Goal: Task Accomplishment & Management: Manage account settings

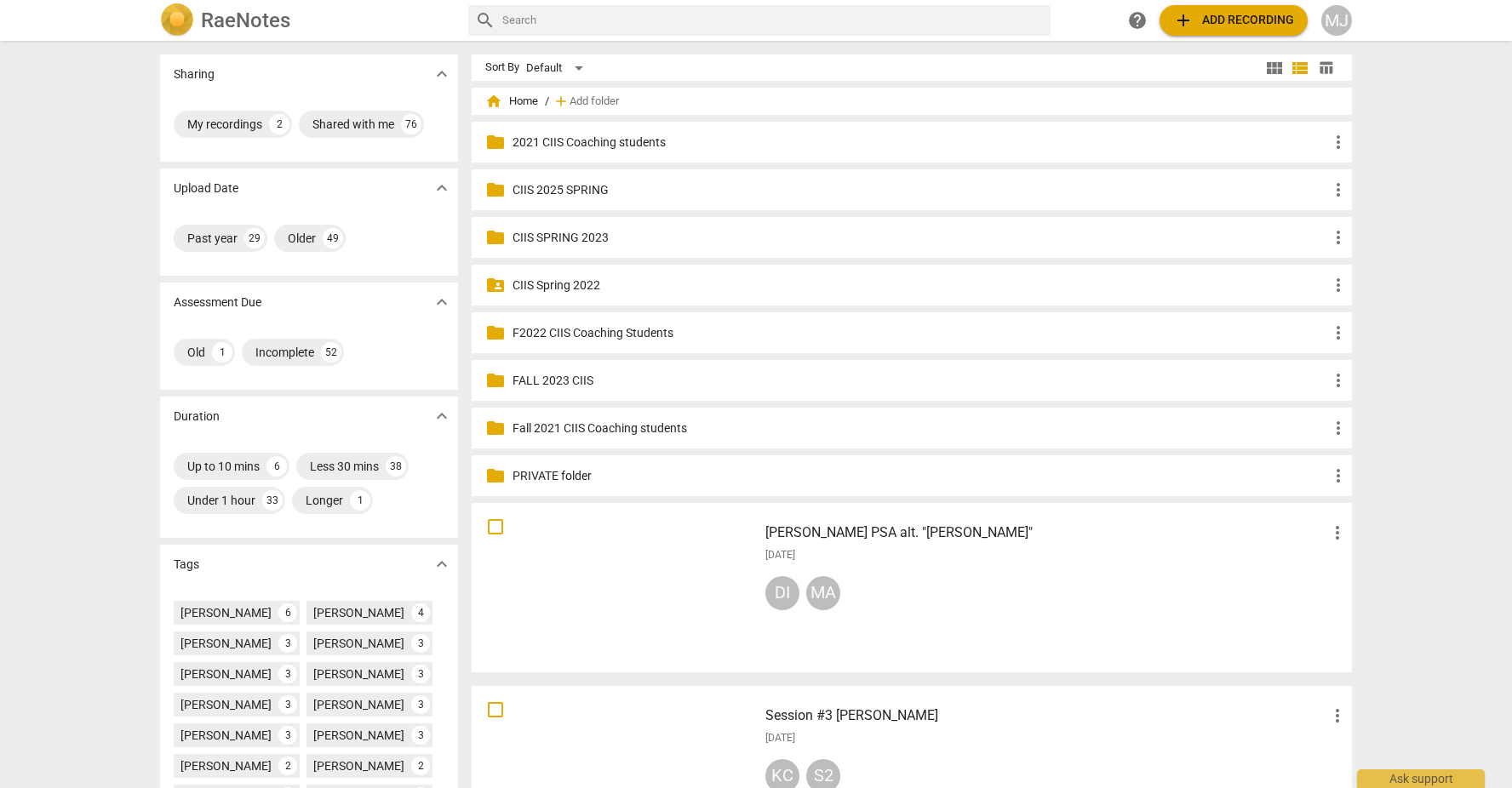
click at [1336, 21] on div "MJ" at bounding box center [1337, 21] width 31 height 31
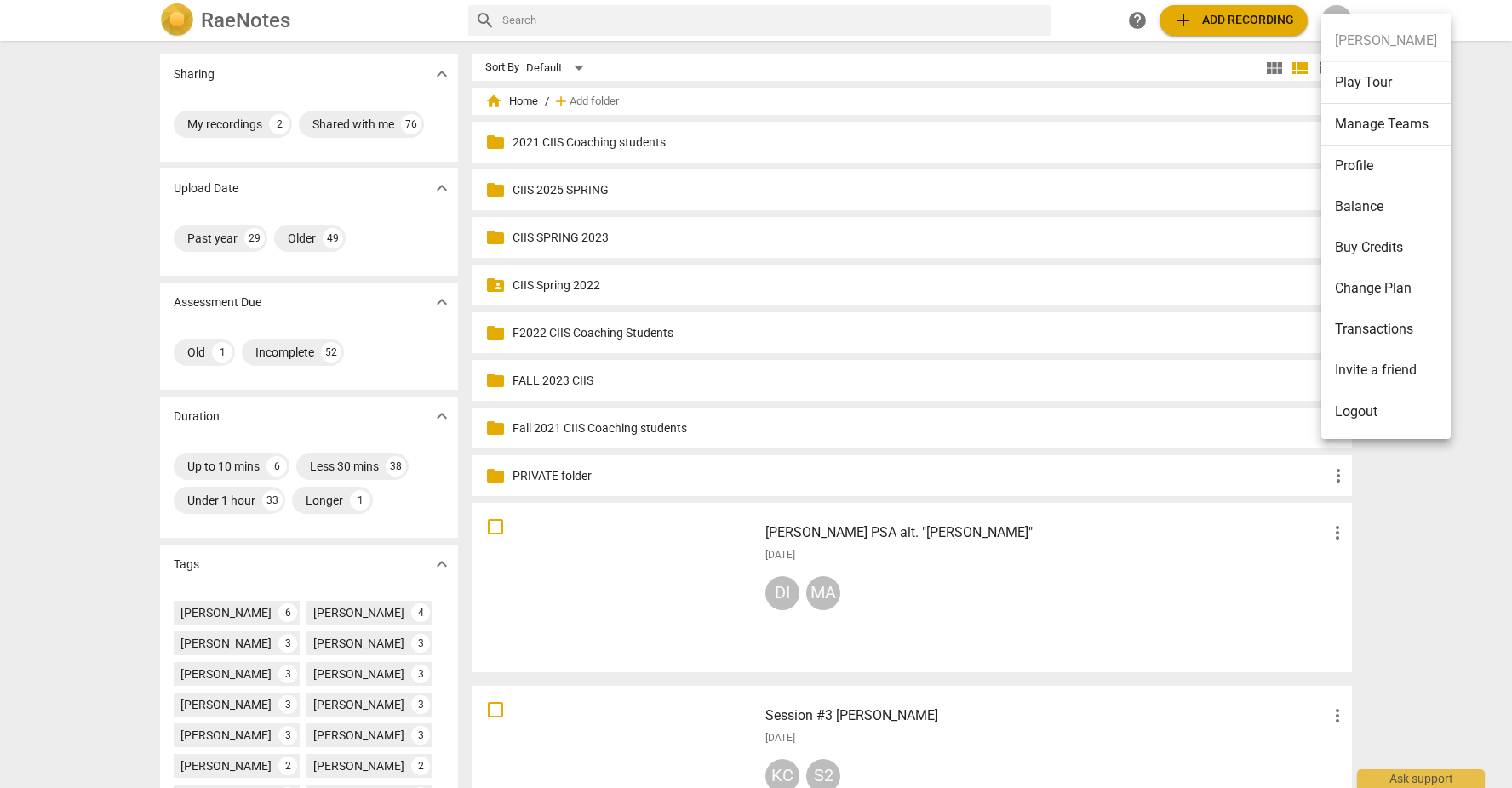
click at [1374, 164] on li "Profile" at bounding box center [1386, 167] width 130 height 41
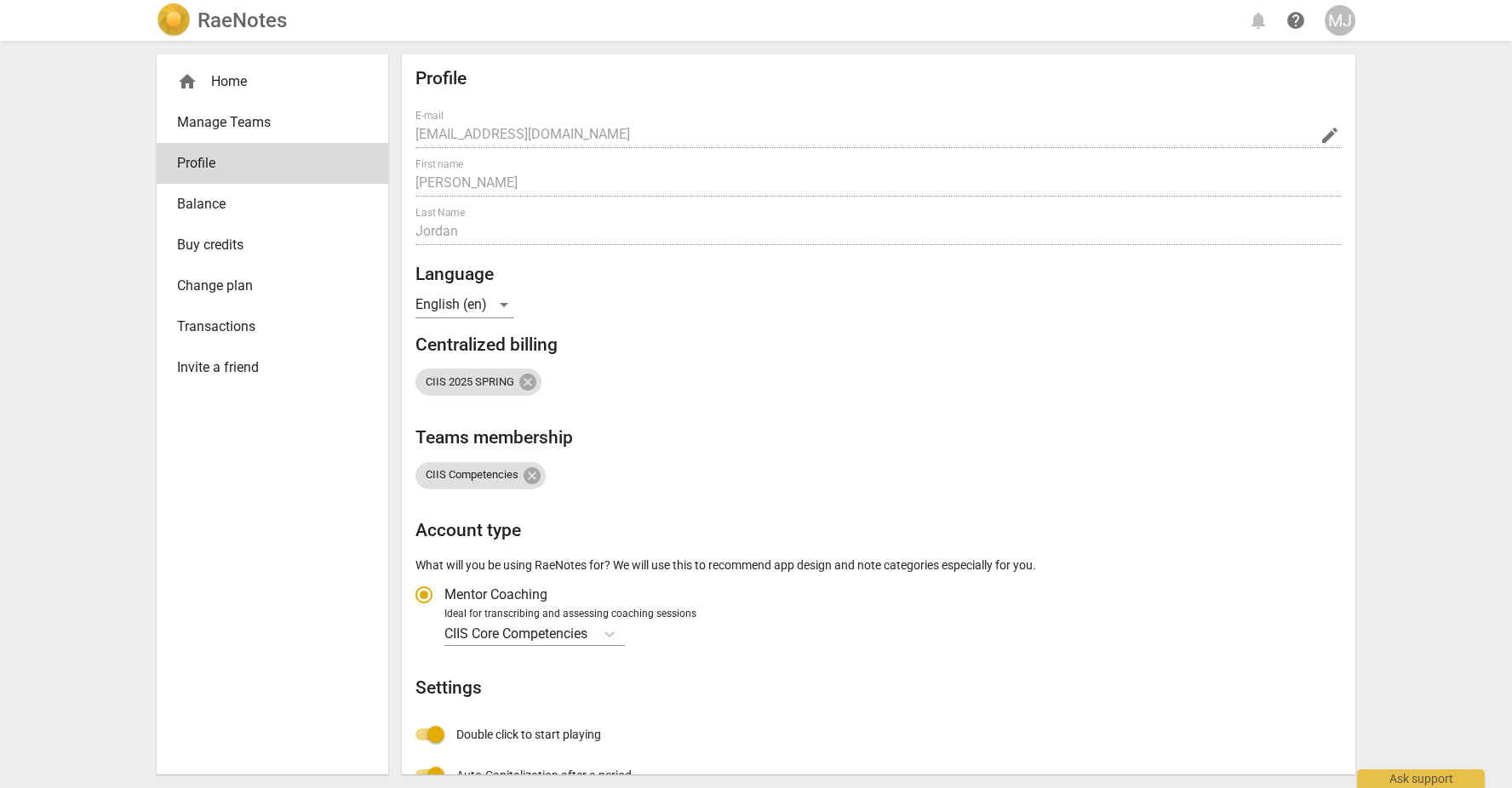
radio input "false"
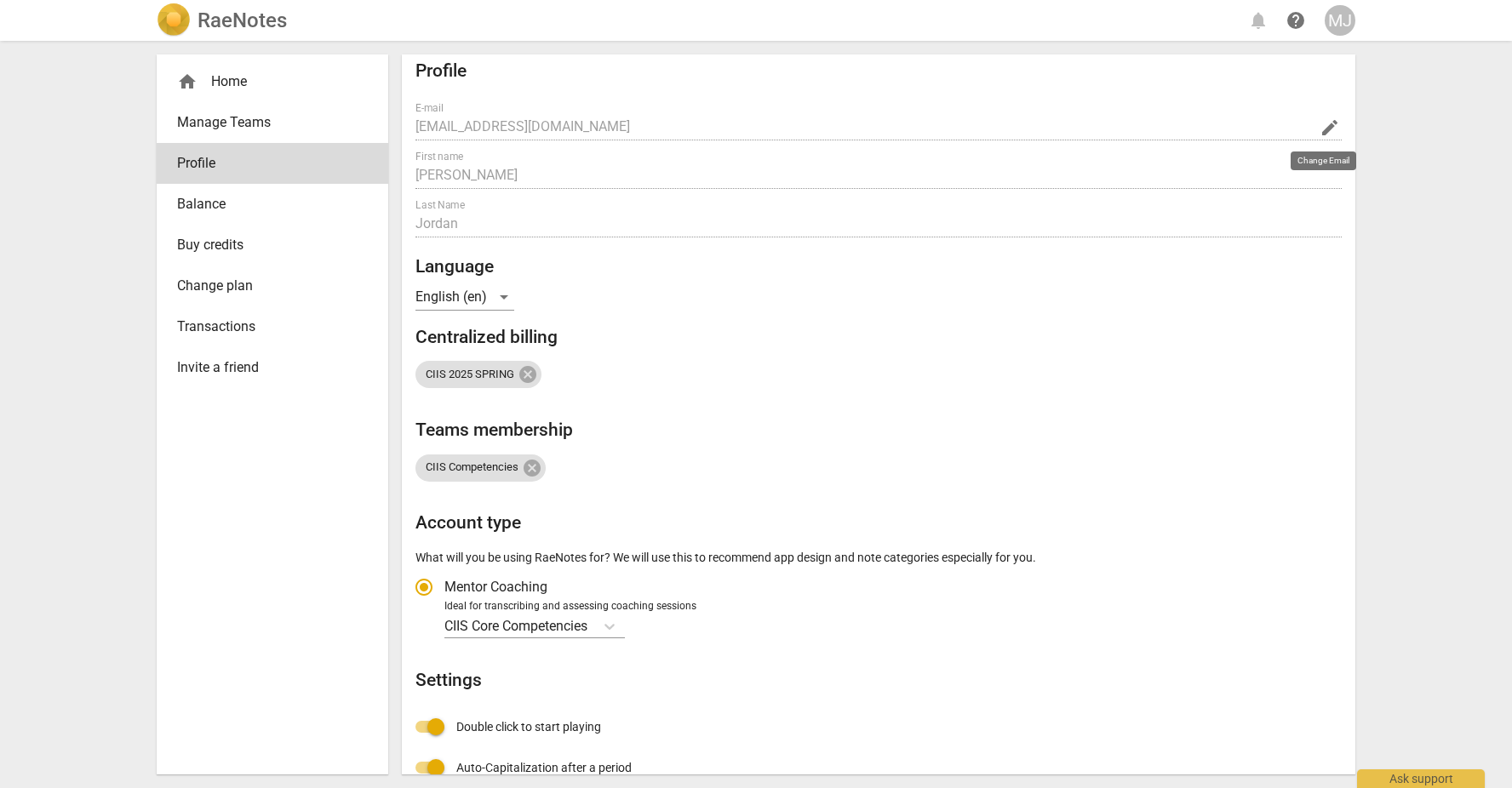
click at [1323, 127] on span "edit" at bounding box center [1330, 128] width 21 height 21
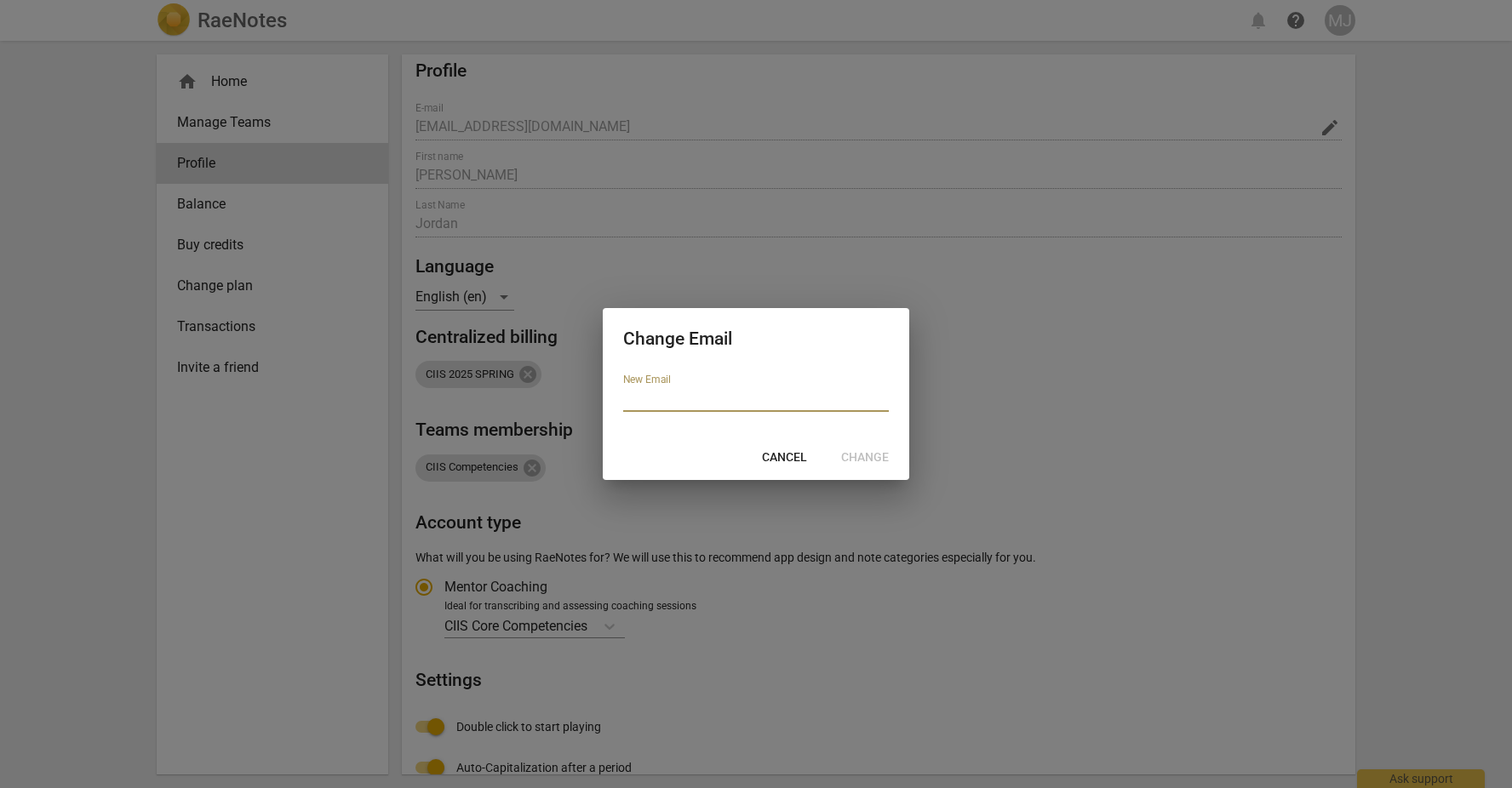
click at [710, 403] on input "email" at bounding box center [756, 399] width 265 height 25
type input "mjordan@ciis.edu"
click at [860, 458] on span "Change" at bounding box center [865, 458] width 48 height 17
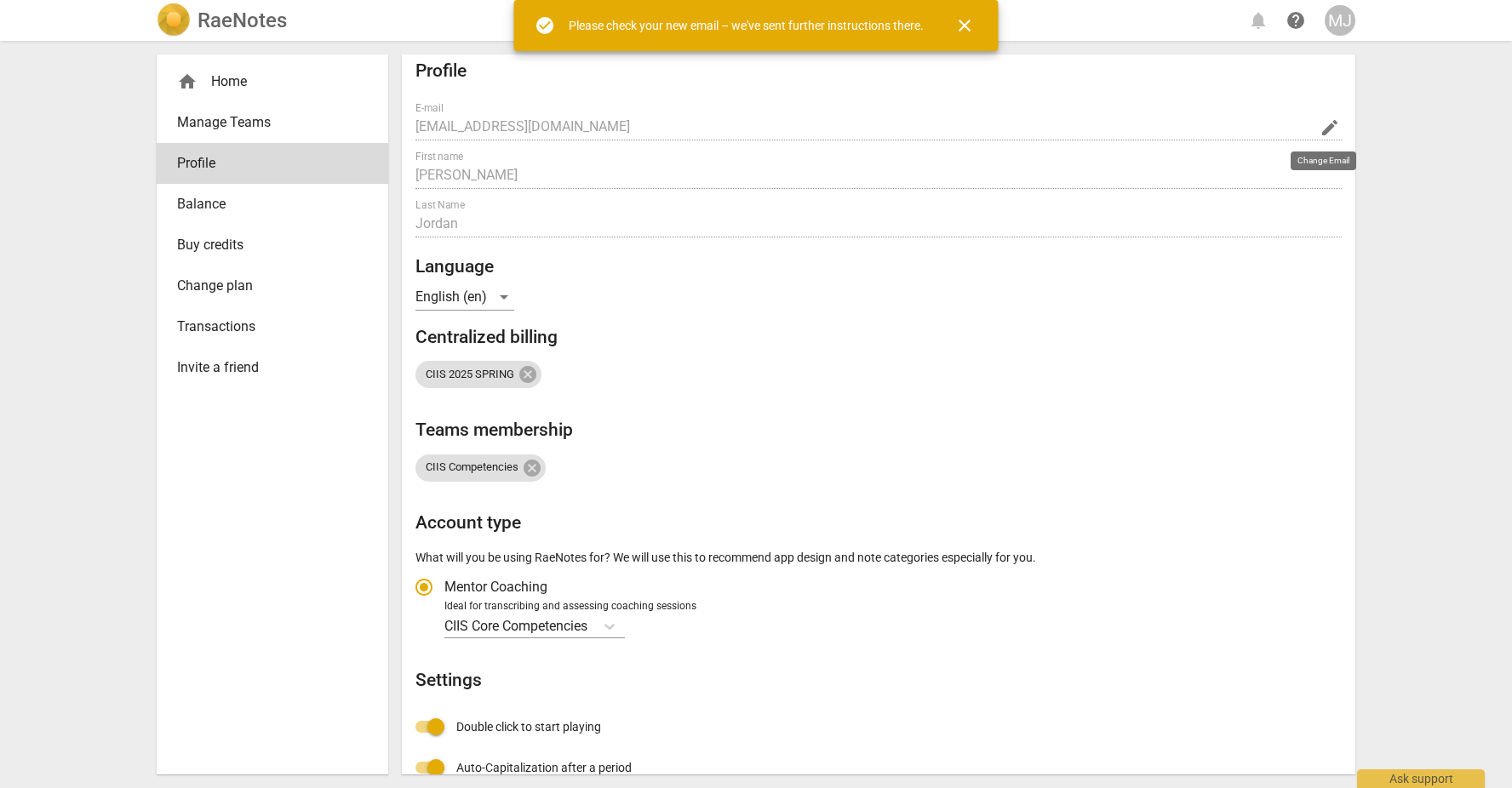
click at [1321, 126] on span "edit" at bounding box center [1330, 128] width 21 height 21
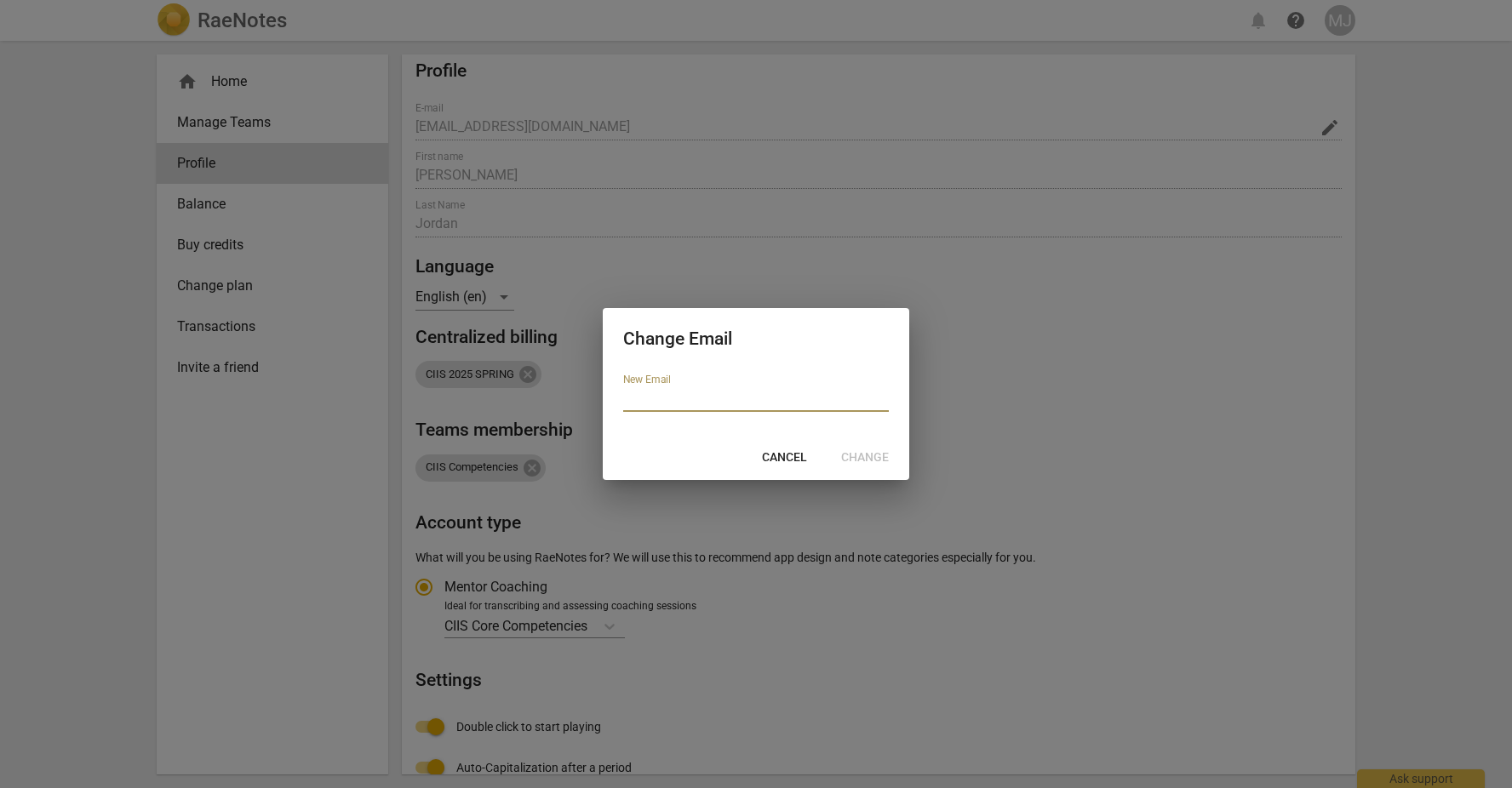
click at [646, 395] on input "email" at bounding box center [756, 399] width 265 height 25
click at [795, 457] on span "Cancel" at bounding box center [784, 458] width 46 height 17
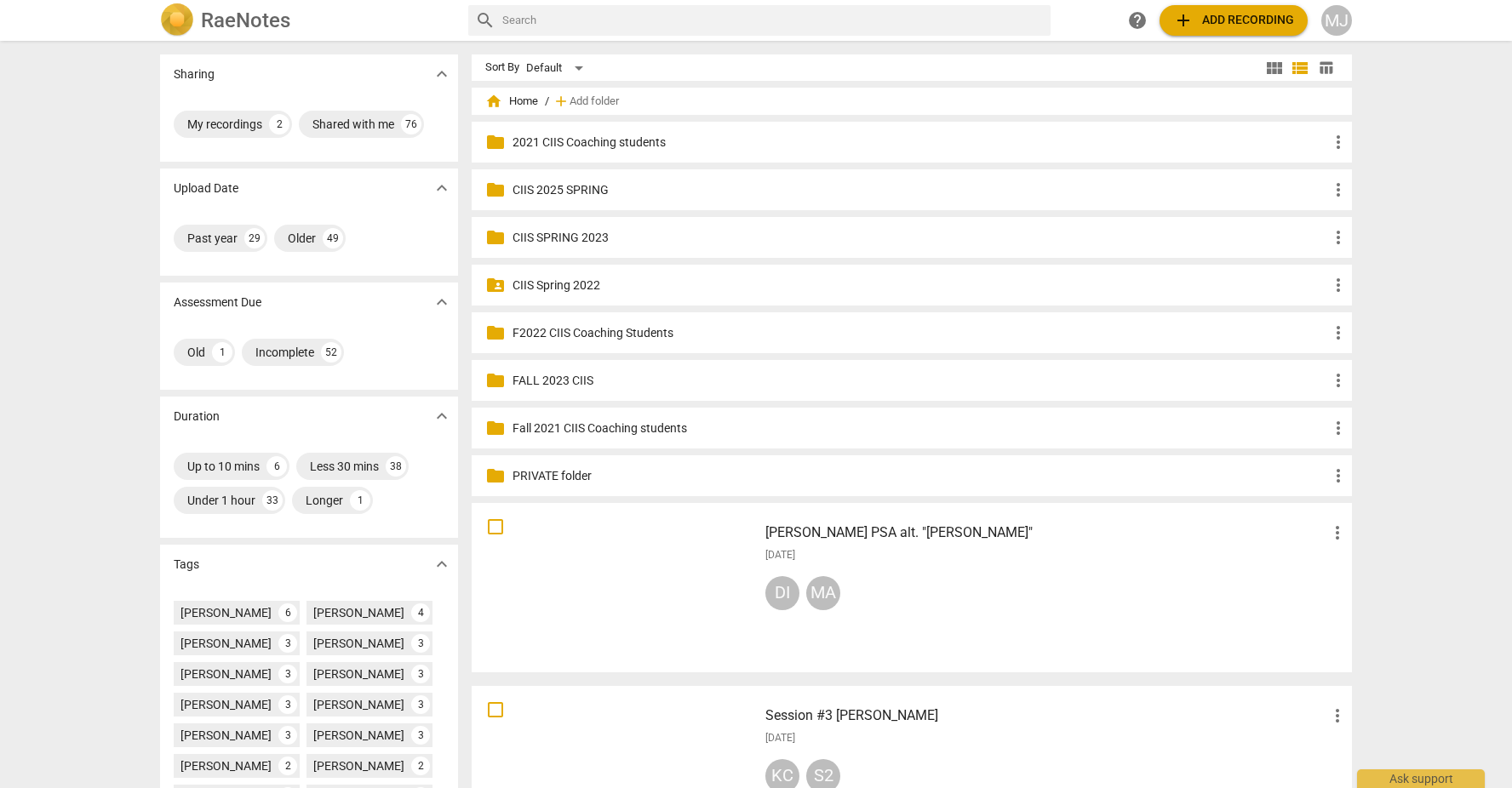
click at [1341, 14] on div "MJ" at bounding box center [1337, 21] width 31 height 31
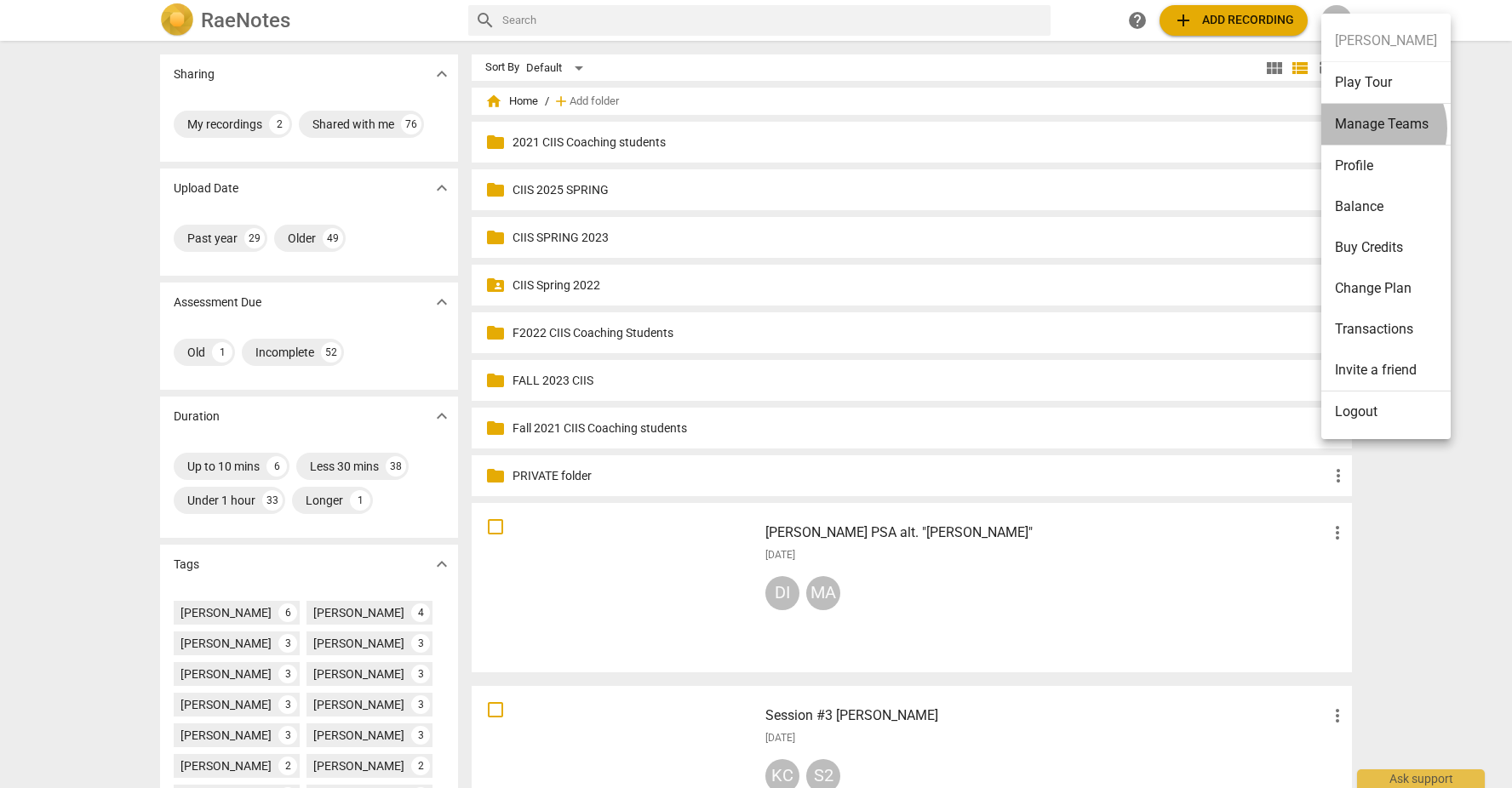
click at [1370, 129] on li "Manage Teams" at bounding box center [1386, 124] width 130 height 42
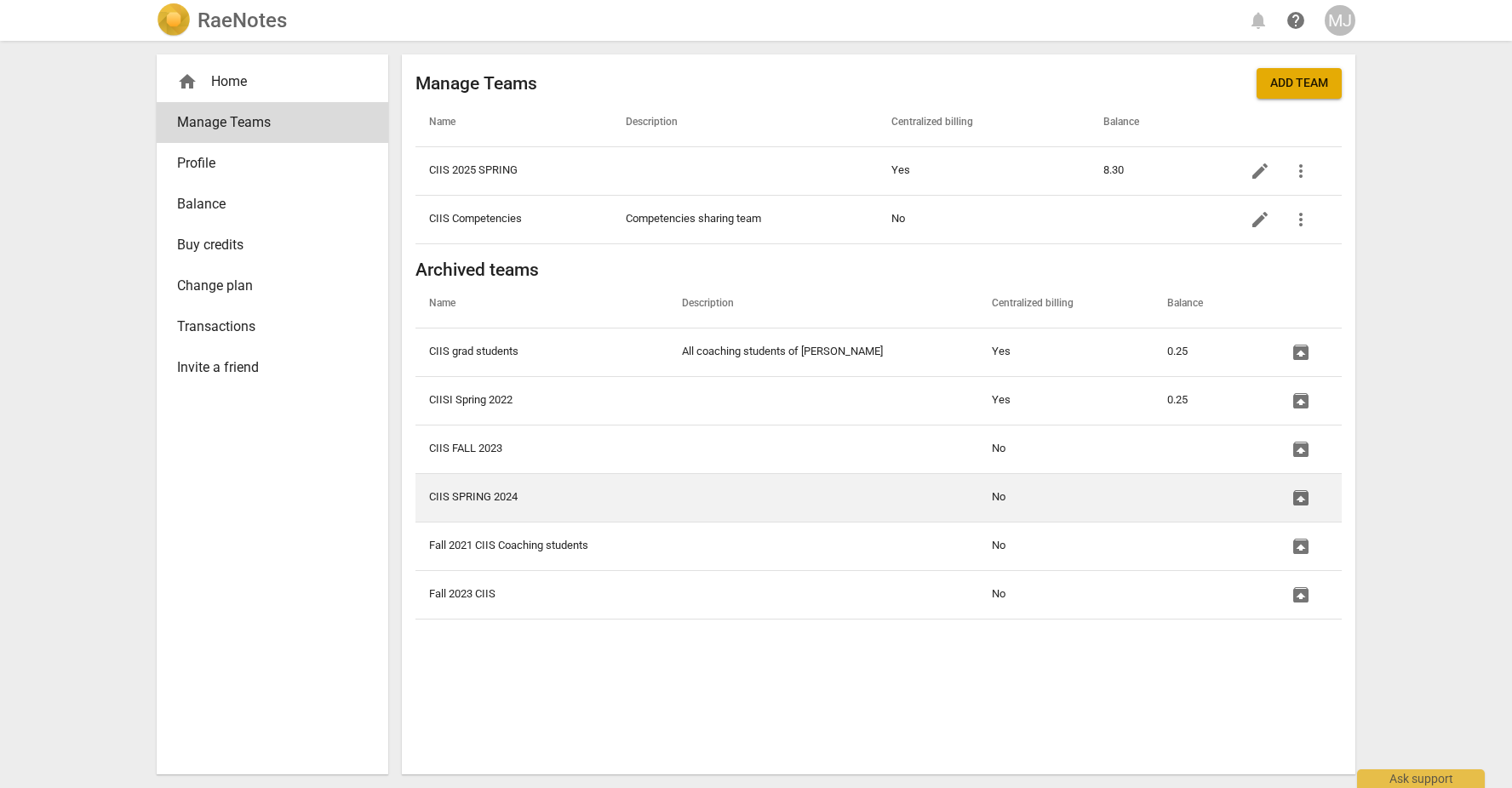
click at [492, 494] on td "CIIS SPRING 2024" at bounding box center [542, 497] width 253 height 49
click at [480, 497] on td "CIIS SPRING 2024" at bounding box center [542, 497] width 253 height 49
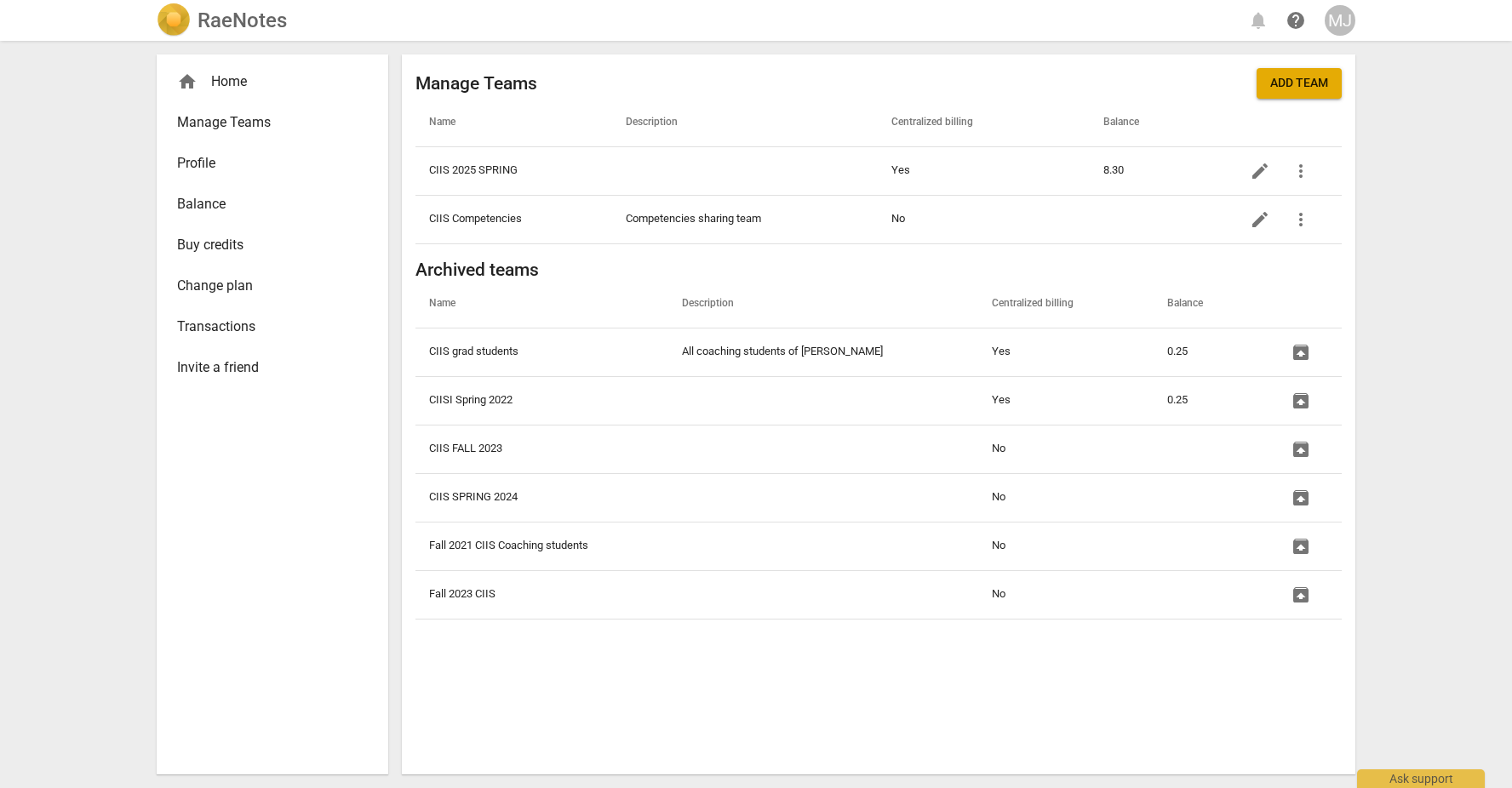
click at [257, 118] on span "Manage Teams" at bounding box center [265, 123] width 177 height 21
click at [1294, 80] on span "Add team" at bounding box center [1298, 83] width 58 height 17
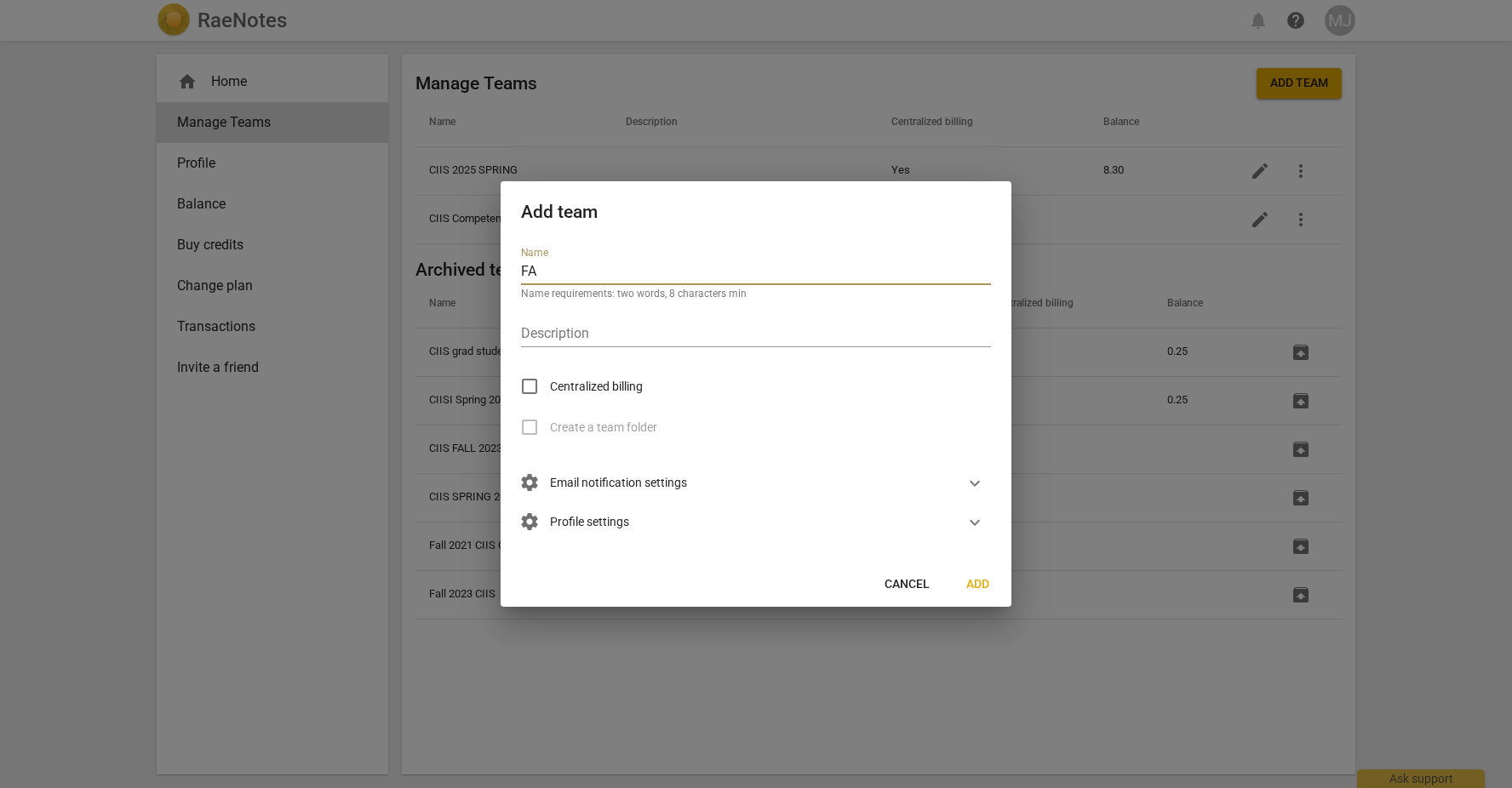
type input "F"
type input "CIIS FALL 2025"
click at [739, 569] on div "Cancel Add" at bounding box center [756, 585] width 504 height 31
click at [975, 482] on span "expand_more" at bounding box center [975, 483] width 21 height 21
